Goal: Task Accomplishment & Management: Use online tool/utility

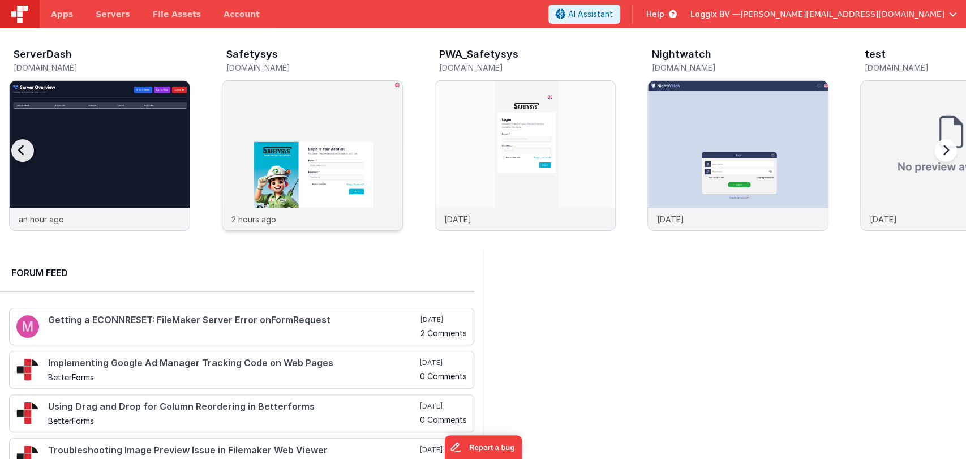
click at [260, 118] on img at bounding box center [312, 171] width 180 height 180
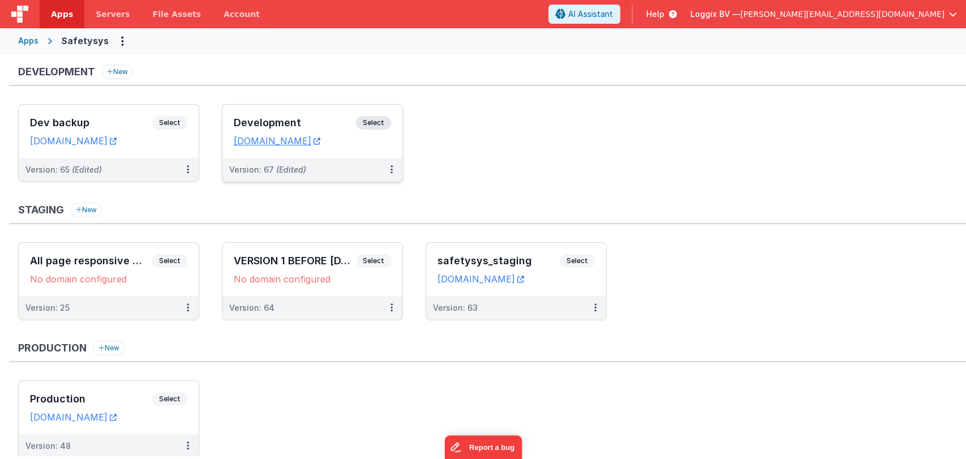
click at [279, 122] on h3 "Development" at bounding box center [295, 122] width 122 height 11
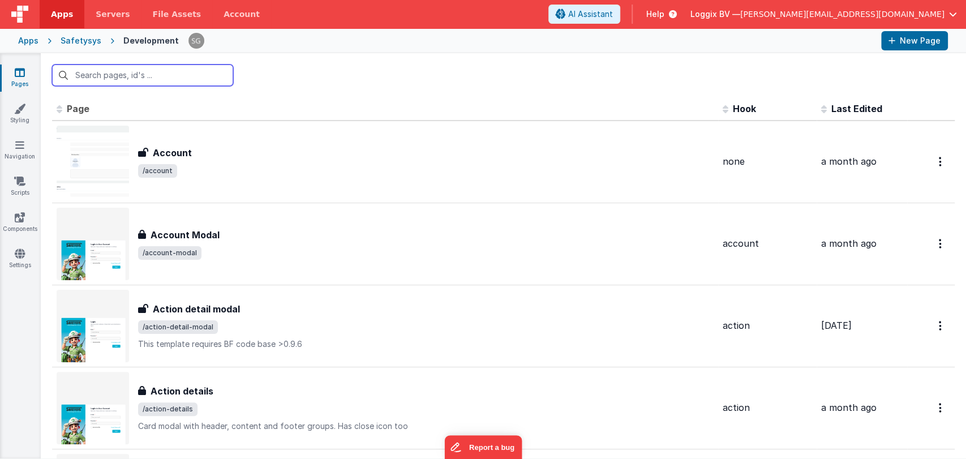
click at [168, 74] on input "text" at bounding box center [142, 76] width 181 height 22
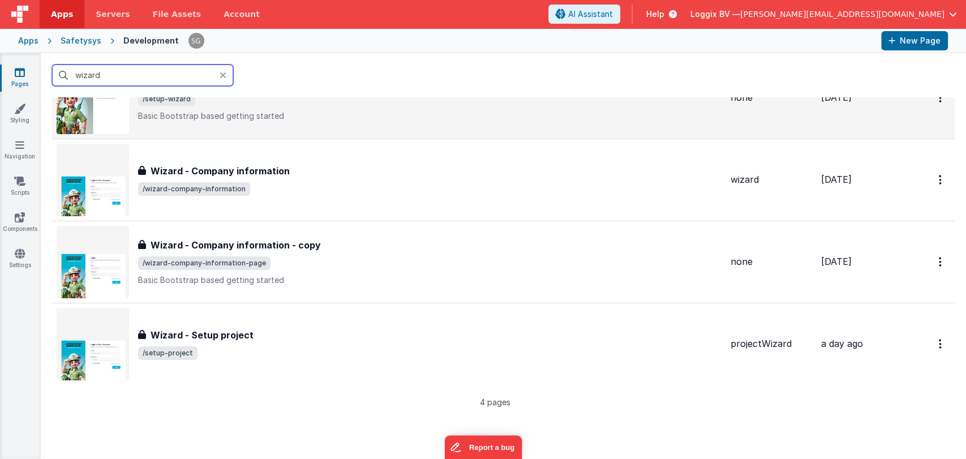
scroll to position [65, 0]
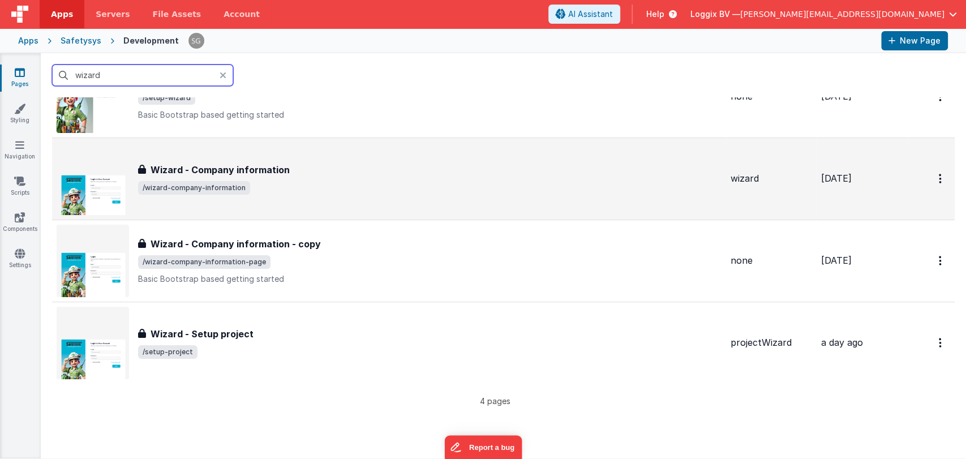
type input "wizard"
click at [262, 168] on h3 "Wizard - Company information" at bounding box center [220, 170] width 139 height 14
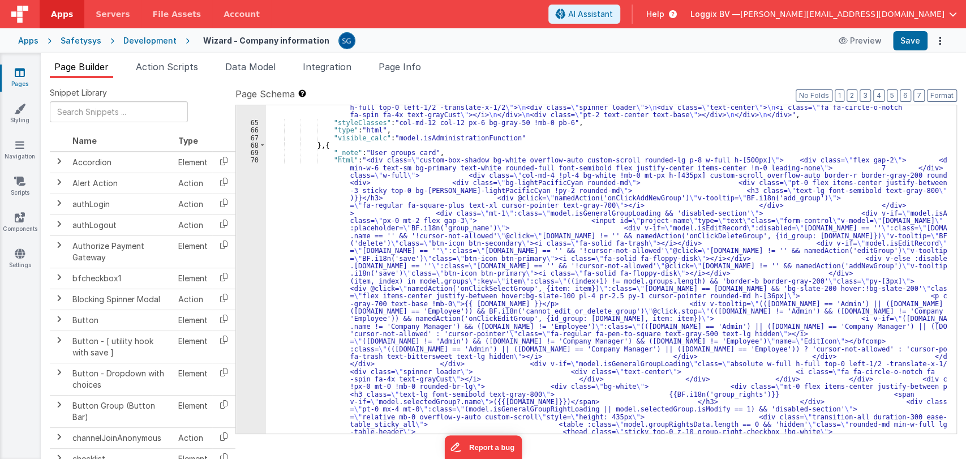
scroll to position [2437, 0]
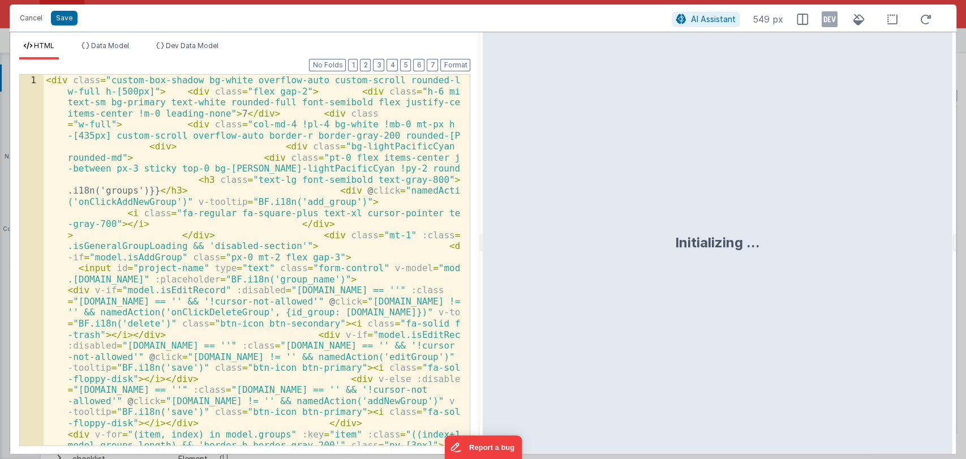
drag, startPoint x: 483, startPoint y: 245, endPoint x: 871, endPoint y: 253, distance: 388.4
click at [871, 253] on html "Cancel Save AI Assistant 549 px HTML Data Model Dev Data Model Format 7 6 5 4 3…" at bounding box center [483, 229] width 966 height 459
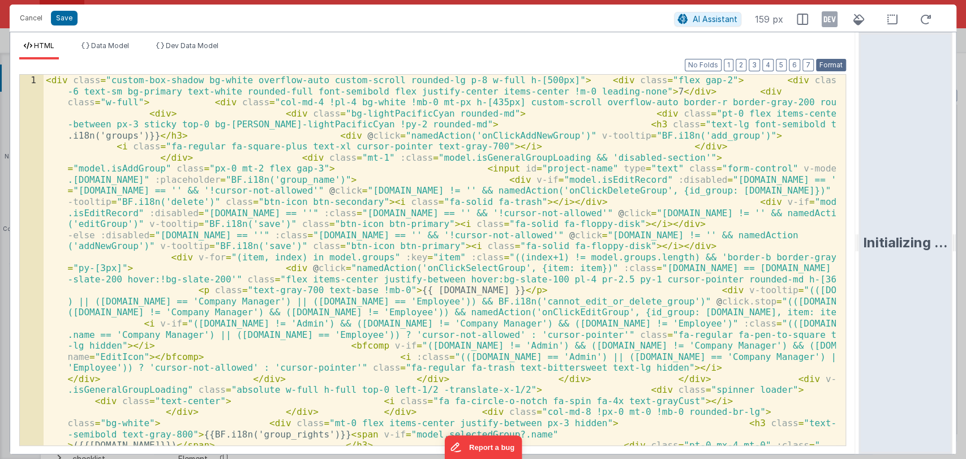
click at [833, 63] on button "Format" at bounding box center [831, 65] width 30 height 12
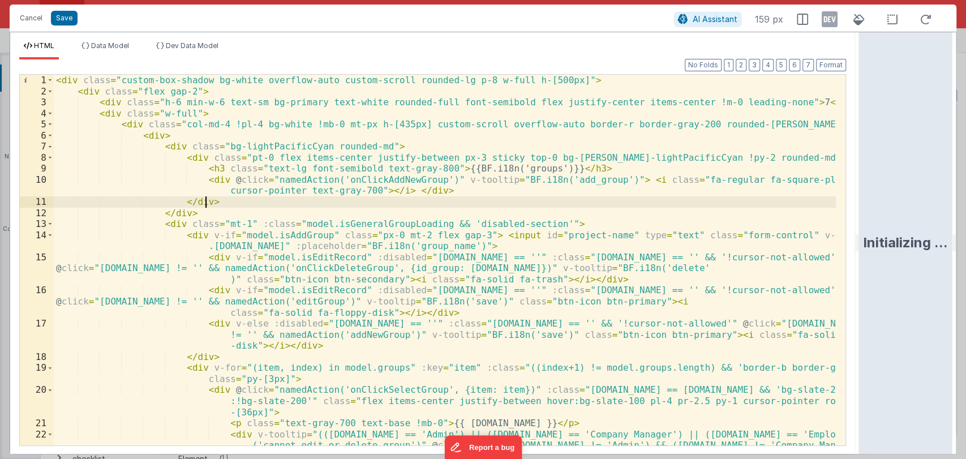
click at [613, 199] on div "< div class = "custom-box-shadow bg-white overflow-auto custom-scroll rounded-l…" at bounding box center [445, 299] width 782 height 448
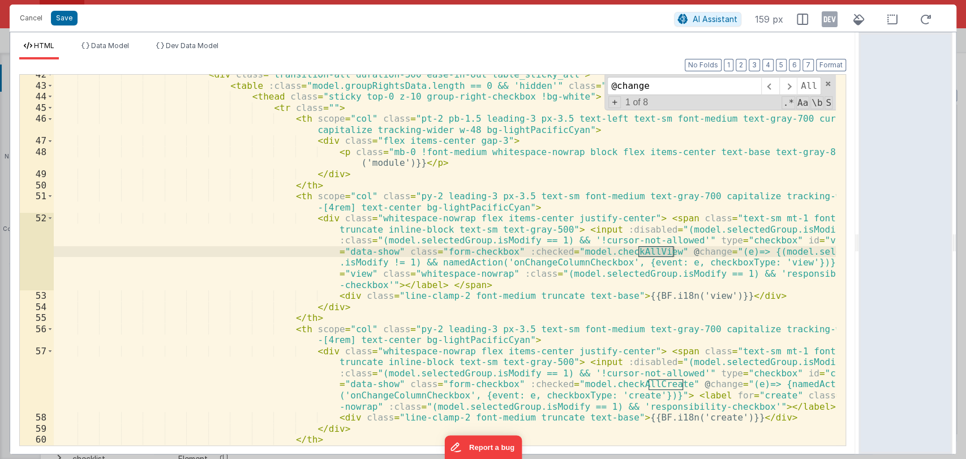
scroll to position [670, 0]
type input "@change"
click at [787, 83] on span at bounding box center [788, 86] width 18 height 18
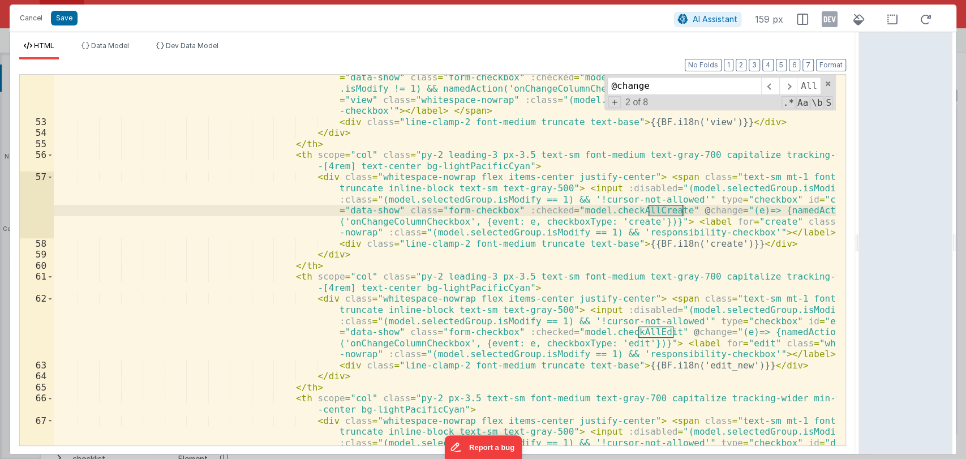
scroll to position [843, 0]
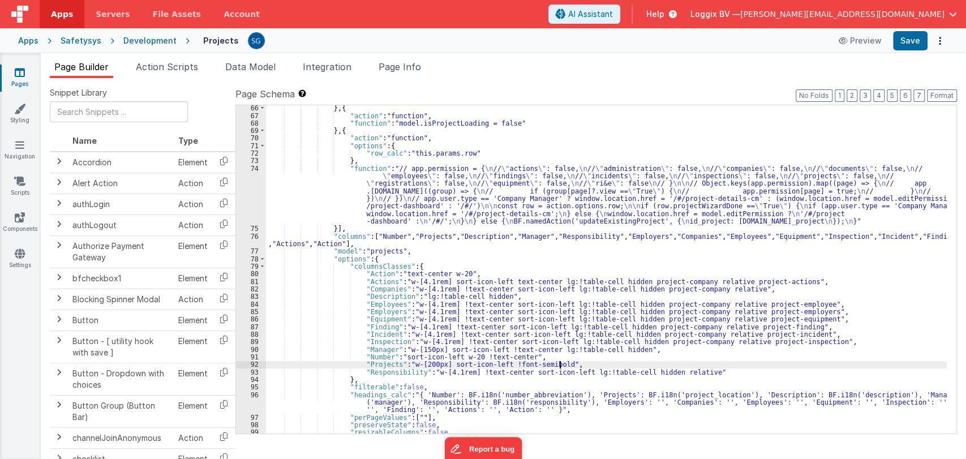
scroll to position [559, 0]
